Goal: Information Seeking & Learning: Learn about a topic

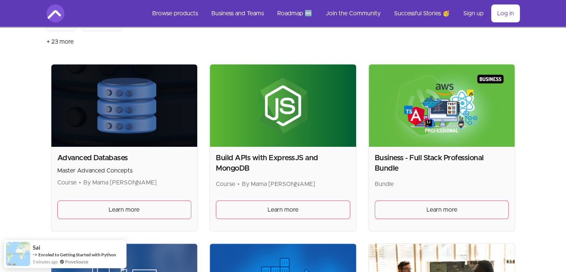
drag, startPoint x: 434, startPoint y: 127, endPoint x: 410, endPoint y: 151, distance: 35.0
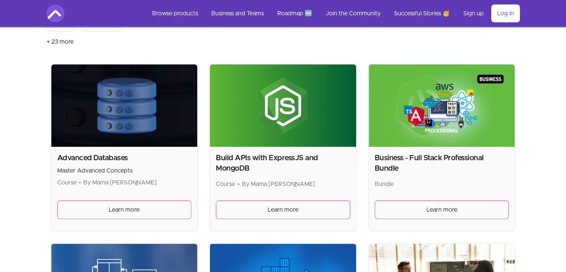
drag, startPoint x: 410, startPoint y: 151, endPoint x: 396, endPoint y: 153, distance: 14.0
drag, startPoint x: 396, startPoint y: 153, endPoint x: 371, endPoint y: 75, distance: 82.1
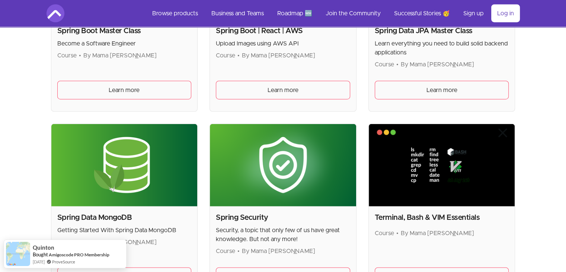
scroll to position [1986, 0]
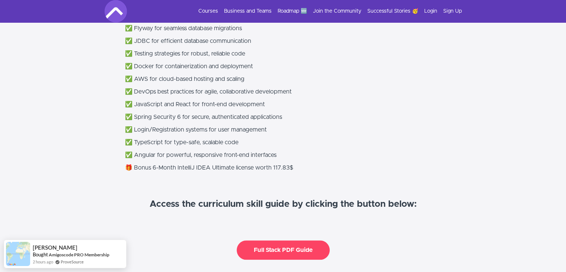
scroll to position [682, 0]
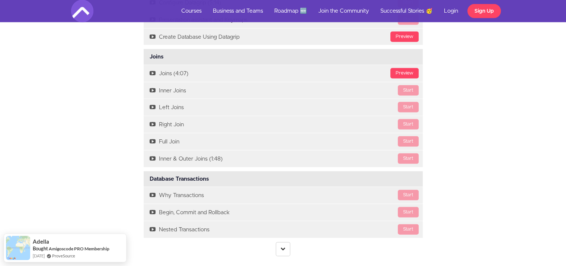
scroll to position [1613, 0]
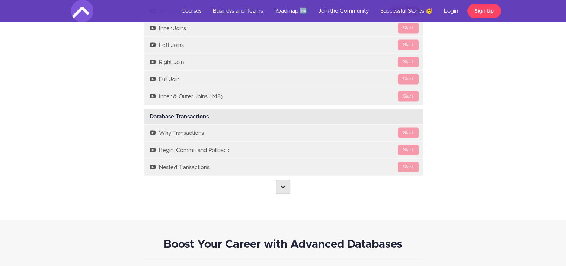
click at [281, 180] on link at bounding box center [283, 187] width 15 height 14
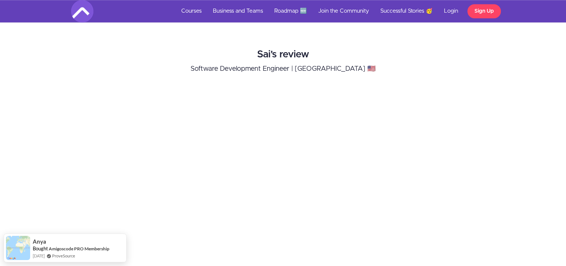
scroll to position [496, 0]
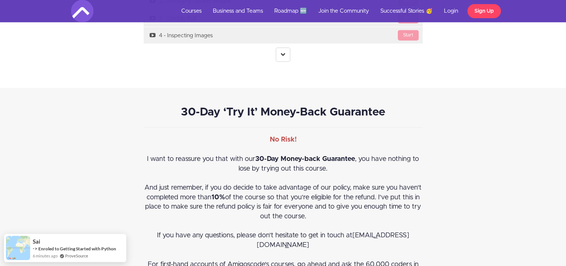
scroll to position [2110, 0]
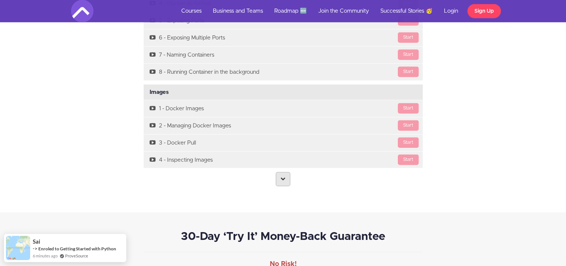
click at [280, 172] on link at bounding box center [283, 179] width 15 height 14
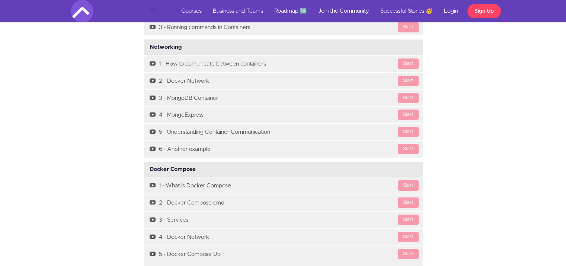
scroll to position [3165, 0]
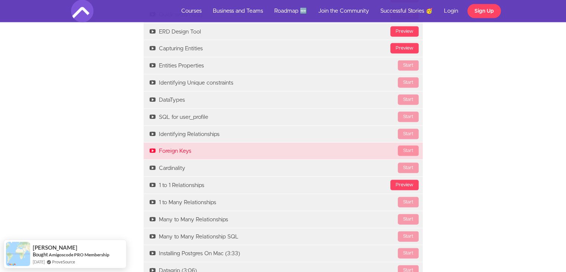
scroll to position [1427, 0]
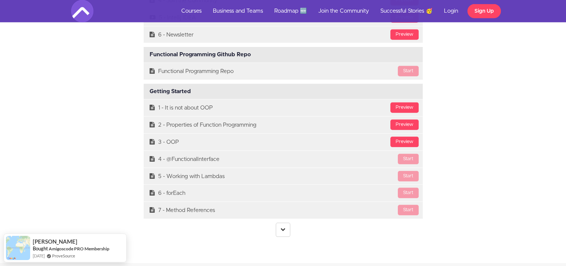
scroll to position [2296, 0]
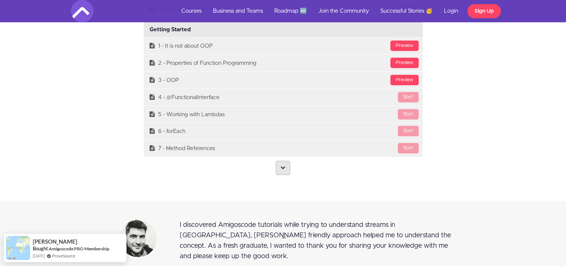
click at [283, 175] on link at bounding box center [283, 168] width 15 height 14
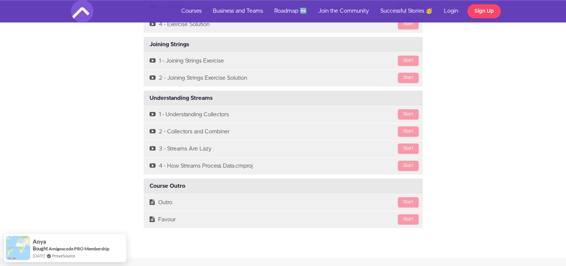
scroll to position [3723, 0]
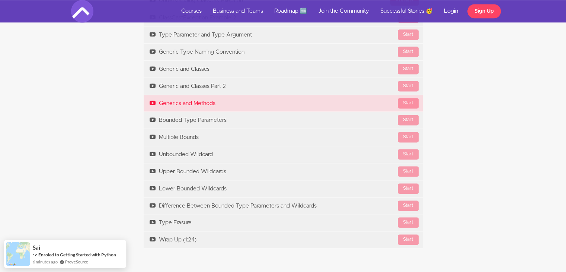
scroll to position [931, 0]
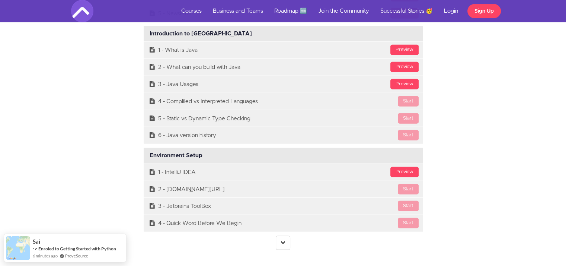
scroll to position [2048, 0]
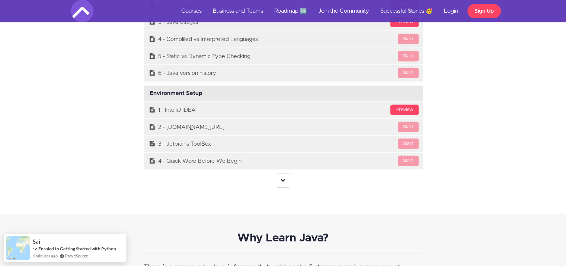
click at [279, 186] on div "Course Curriculum Course Intro Available in days days after you enroll Preview …" at bounding box center [283, 11] width 290 height 367
click at [281, 178] on icon at bounding box center [283, 180] width 5 height 5
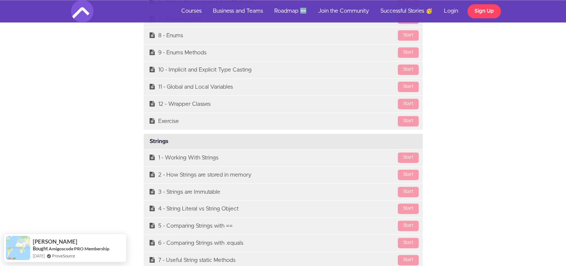
scroll to position [3909, 0]
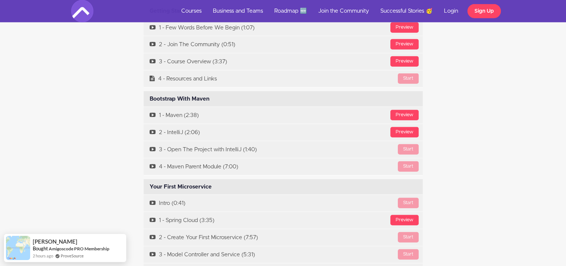
scroll to position [2234, 0]
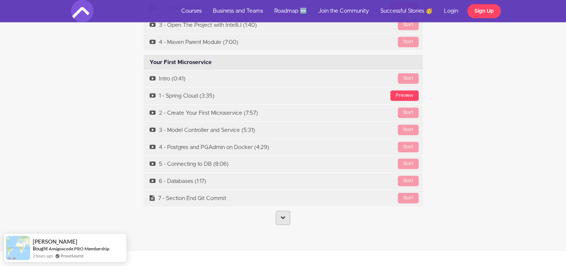
click at [284, 215] on icon at bounding box center [283, 217] width 5 height 5
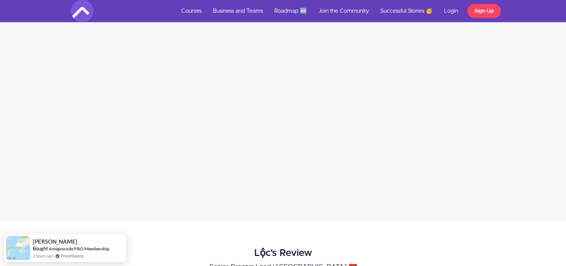
scroll to position [1055, 0]
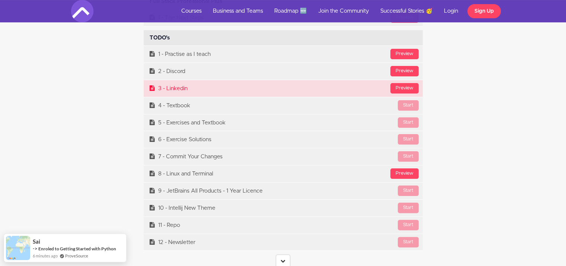
scroll to position [3165, 0]
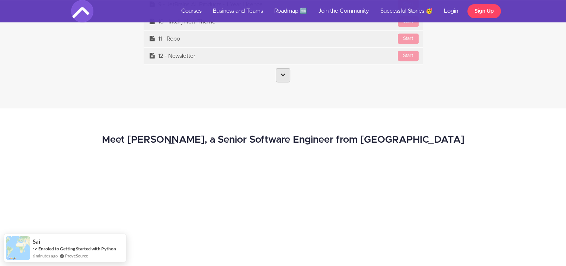
click at [277, 72] on link at bounding box center [283, 75] width 15 height 14
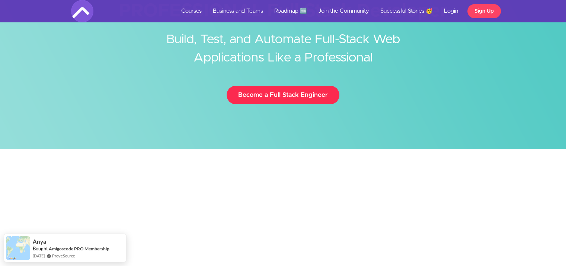
scroll to position [0, 0]
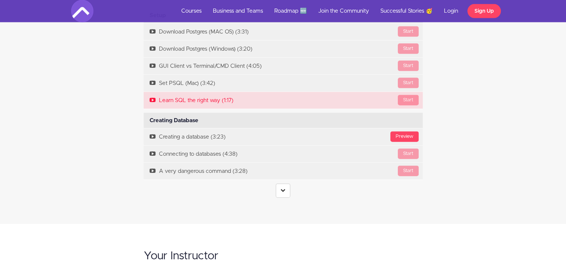
scroll to position [1737, 0]
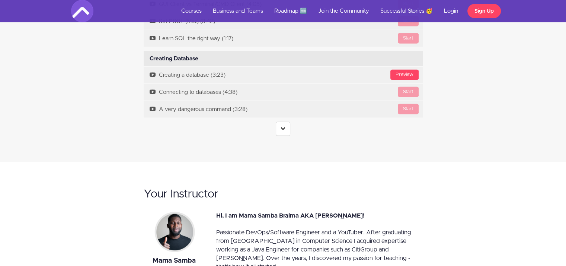
click at [273, 136] on center at bounding box center [283, 129] width 279 height 14
click at [284, 131] on icon at bounding box center [283, 128] width 5 height 5
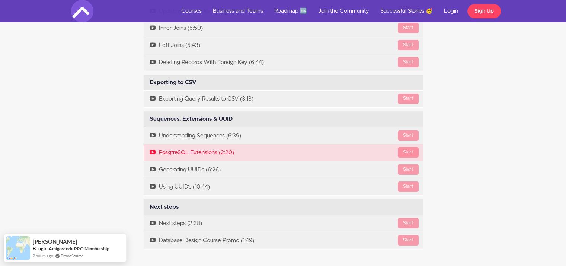
scroll to position [2792, 0]
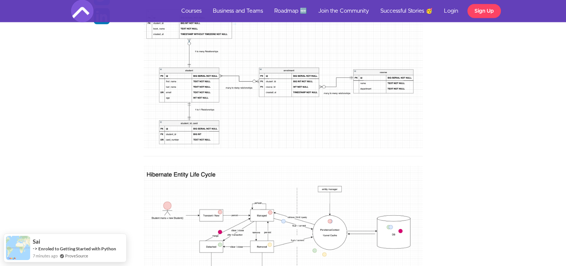
scroll to position [1427, 0]
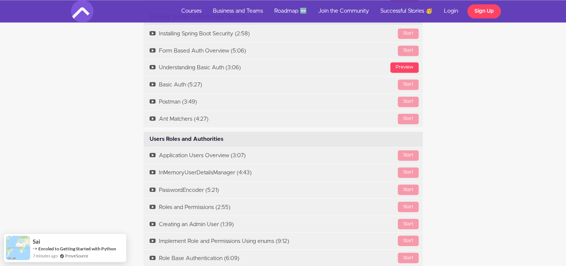
scroll to position [1365, 0]
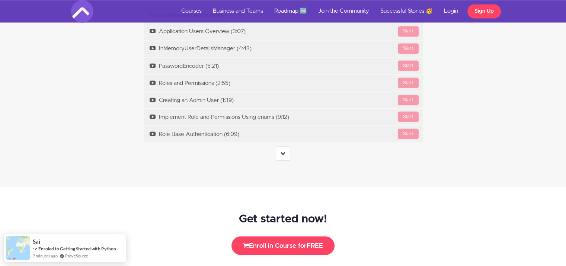
click at [273, 149] on center at bounding box center [283, 153] width 279 height 14
click at [279, 153] on link at bounding box center [283, 153] width 15 height 14
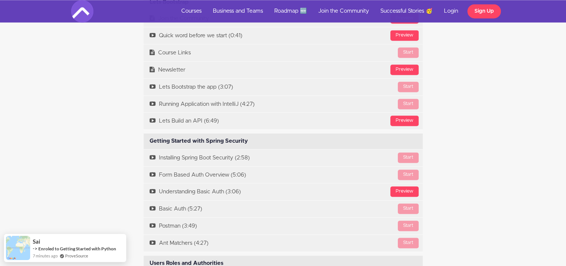
scroll to position [869, 0]
